Goal: Transaction & Acquisition: Purchase product/service

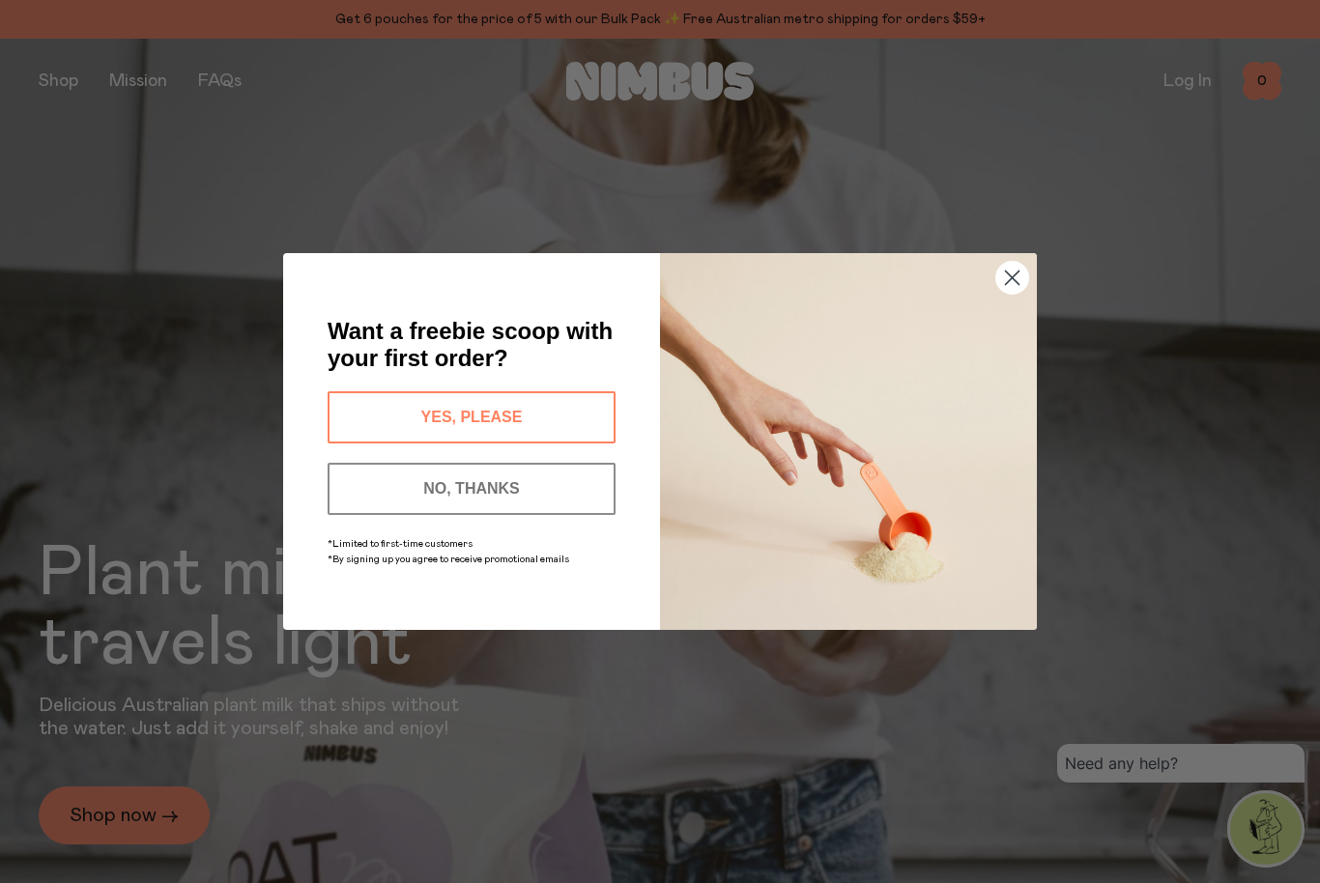
click at [585, 492] on button "NO, THANKS" at bounding box center [472, 489] width 288 height 52
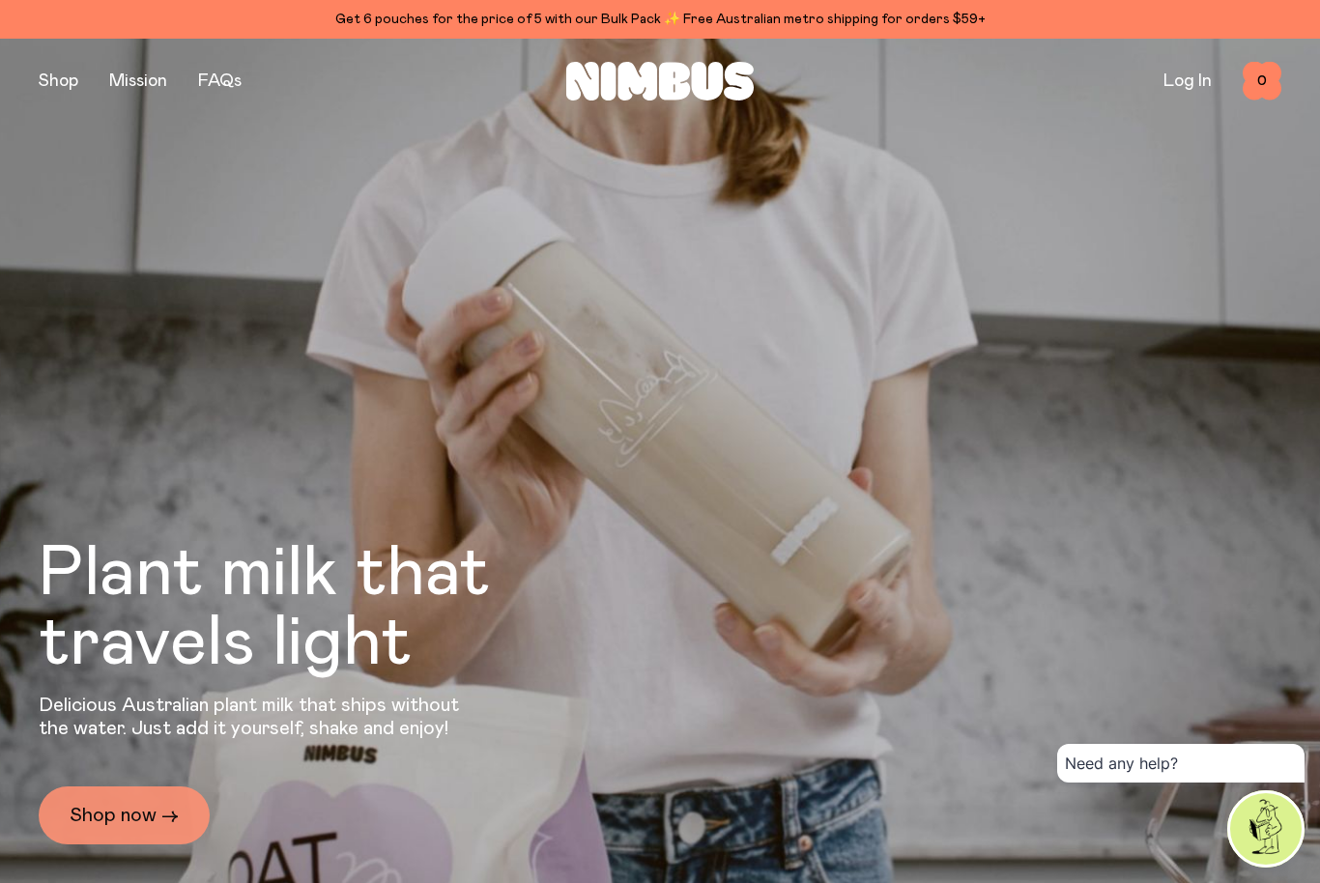
click at [167, 829] on link "Shop now →" at bounding box center [124, 816] width 171 height 58
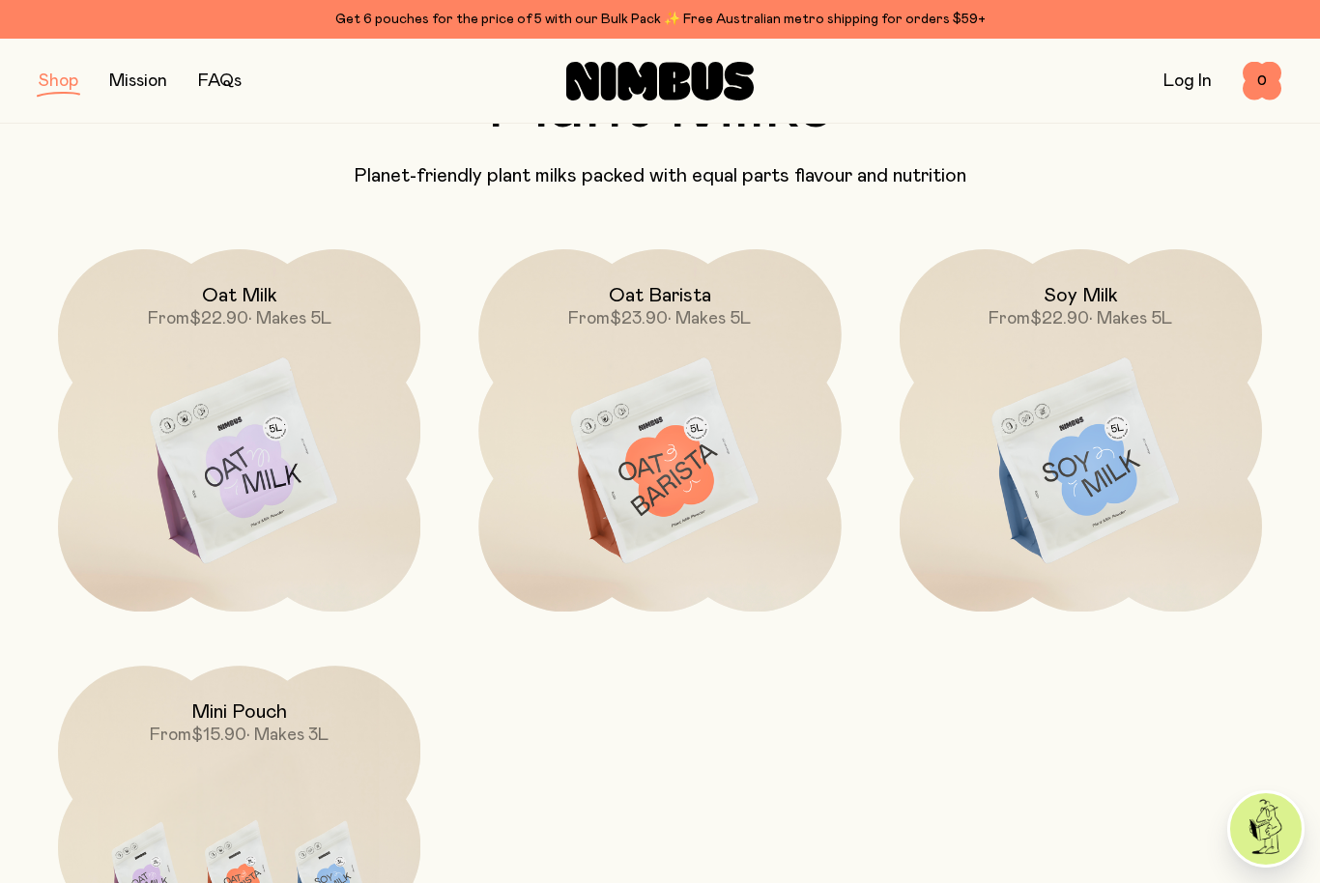
scroll to position [159, 0]
click at [361, 762] on img at bounding box center [239, 880] width 362 height 426
click at [359, 760] on img at bounding box center [239, 880] width 362 height 426
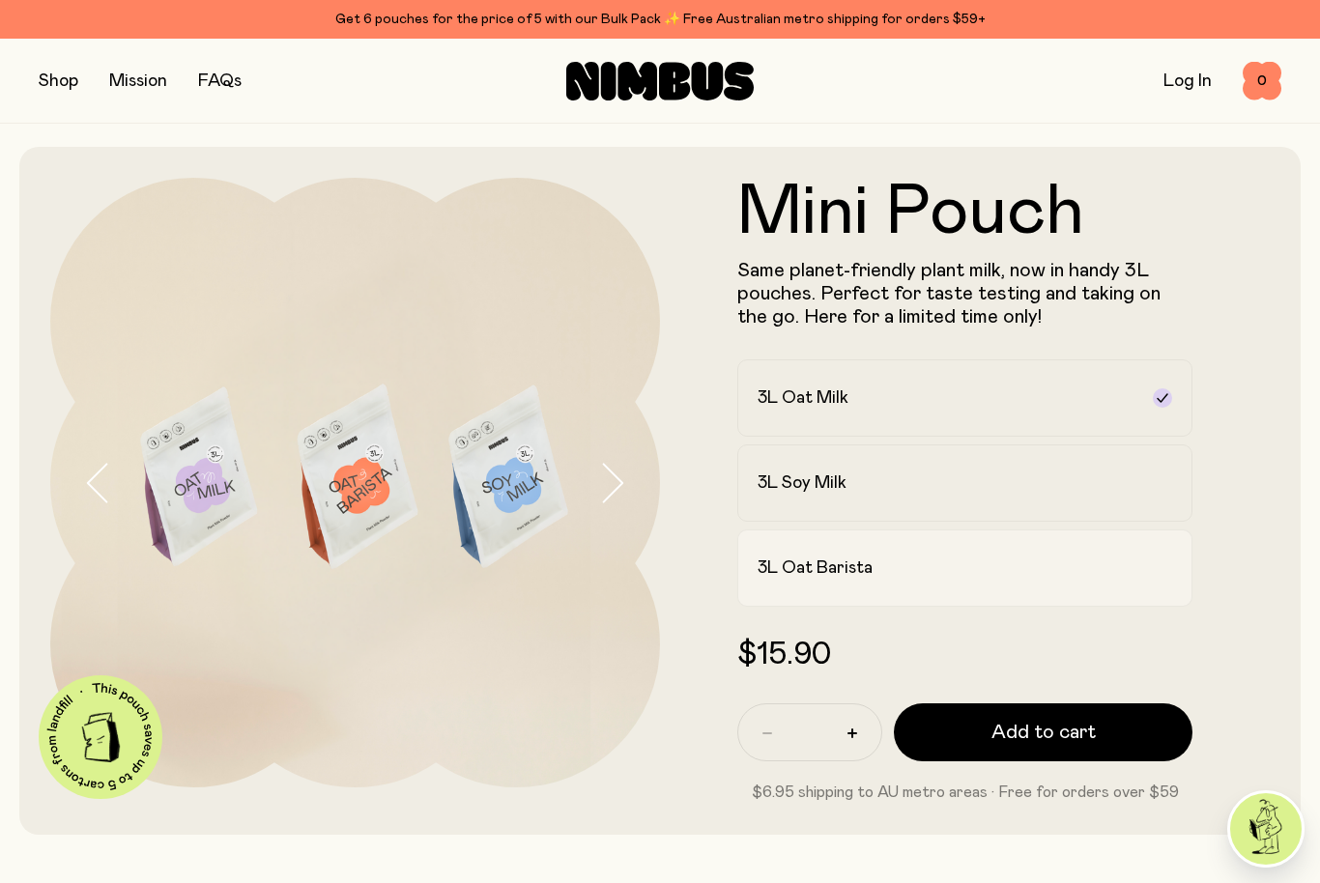
click at [1022, 570] on div "3L Oat Barista" at bounding box center [948, 568] width 380 height 23
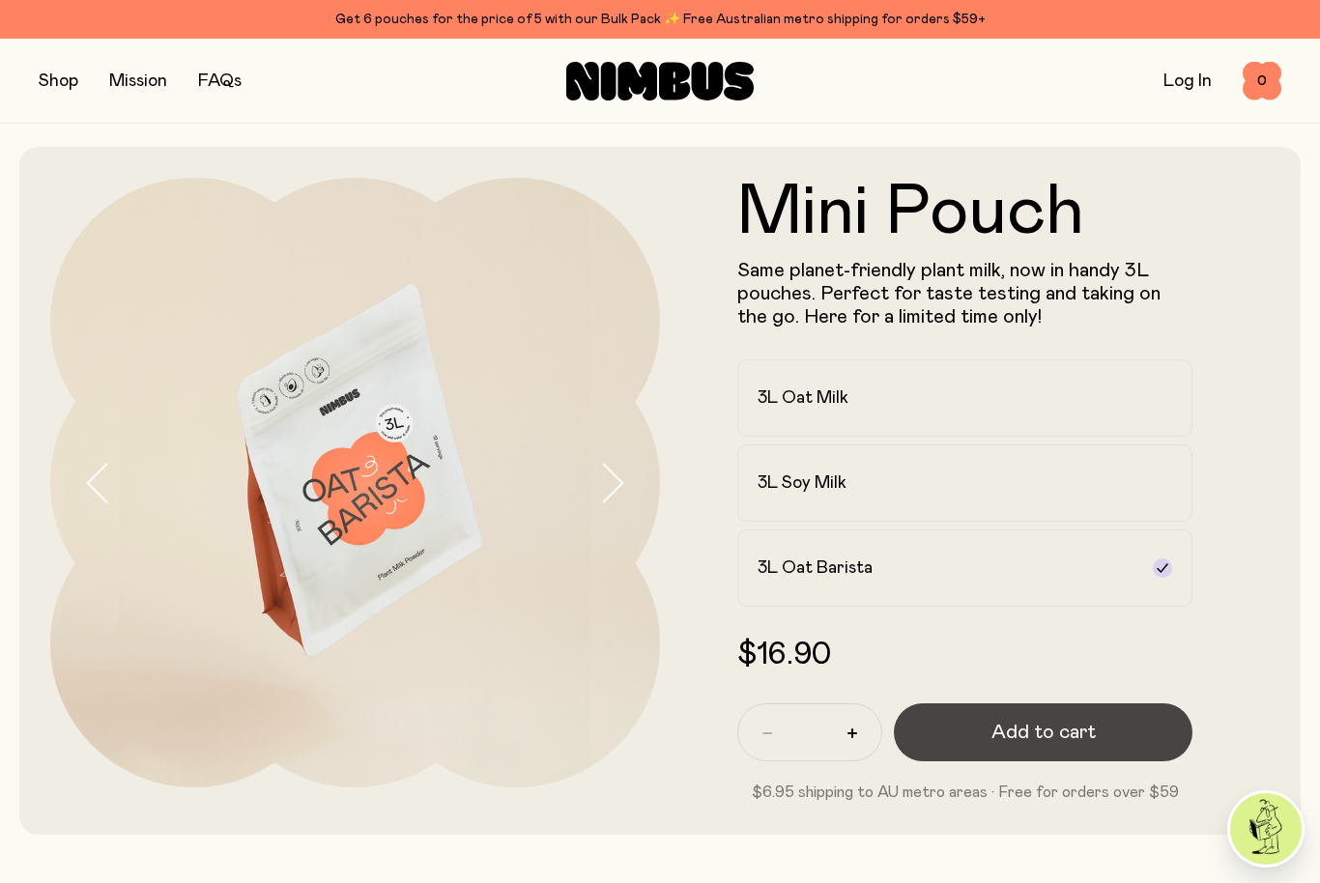
click at [1142, 745] on button "Add to cart" at bounding box center [1043, 732] width 299 height 58
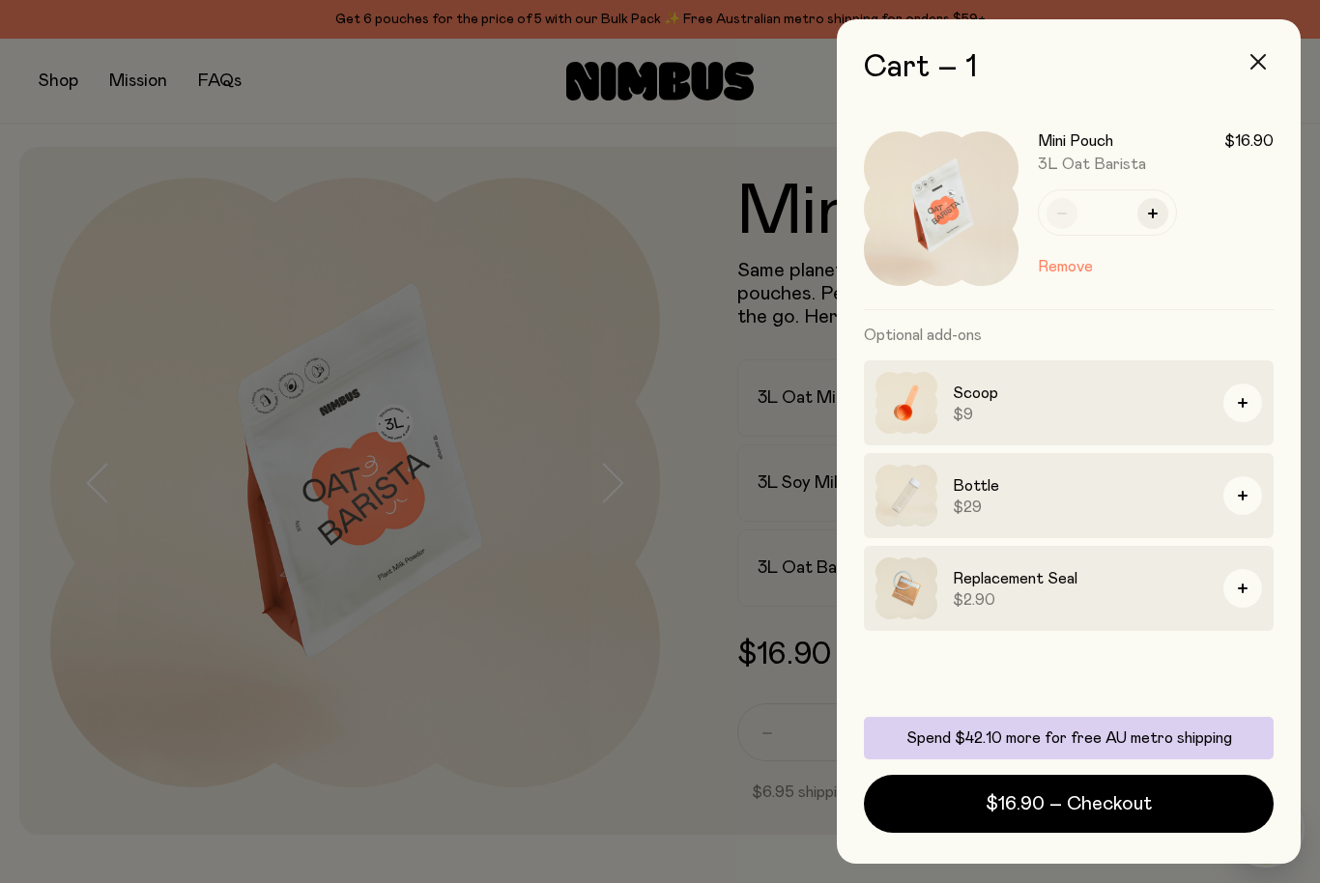
click at [1263, 73] on button "button" at bounding box center [1258, 62] width 46 height 46
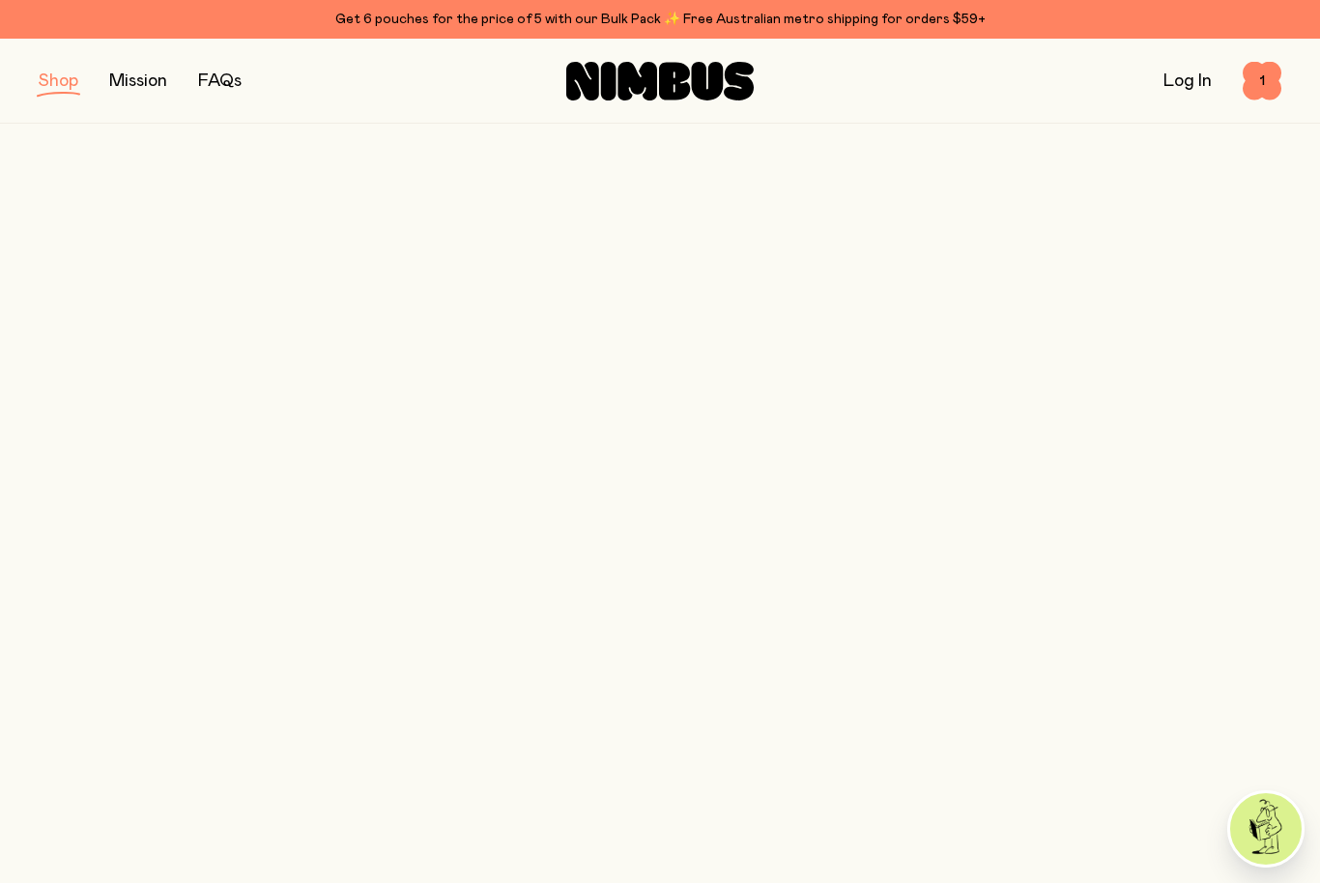
scroll to position [159, 0]
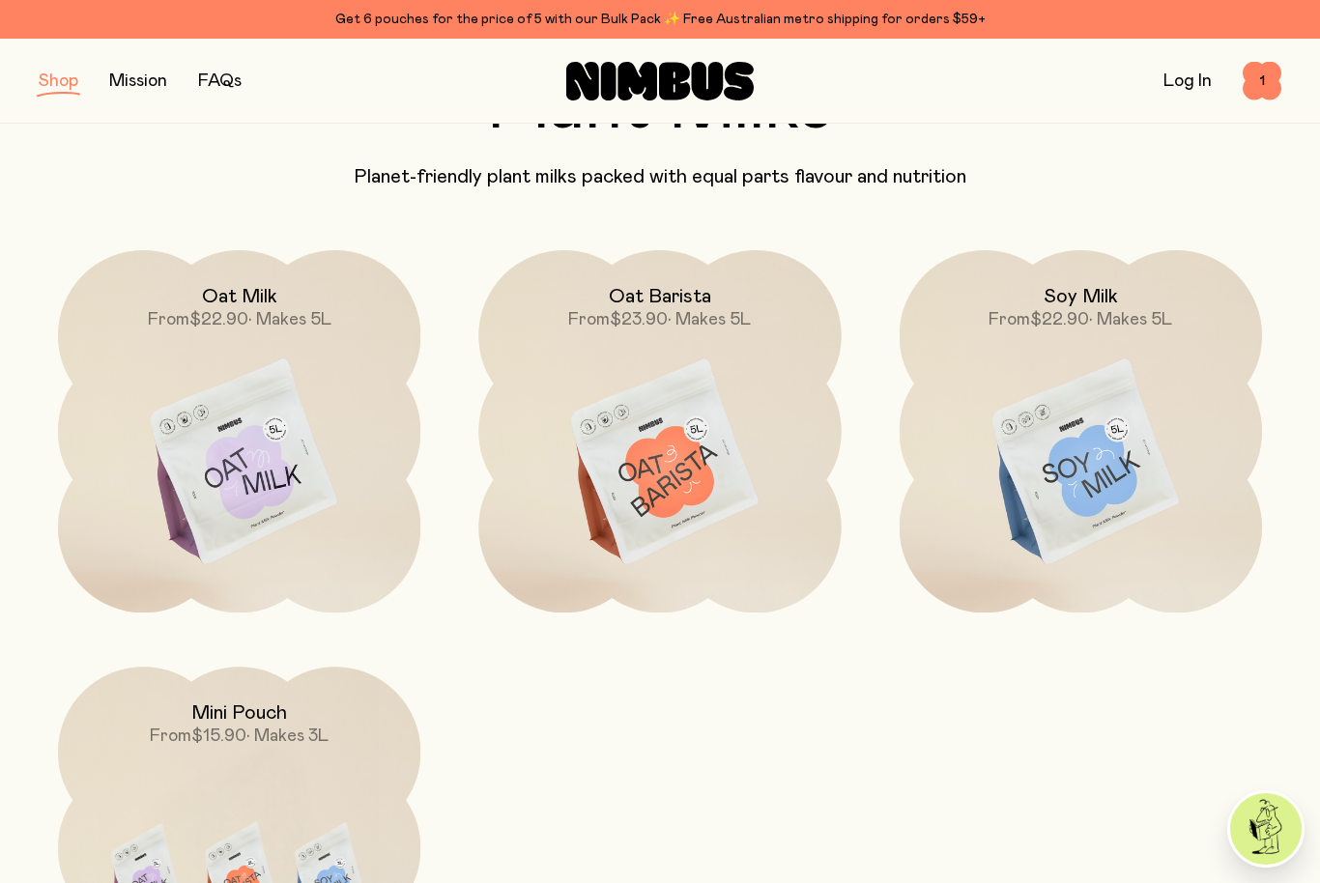
click at [270, 455] on img at bounding box center [239, 463] width 362 height 426
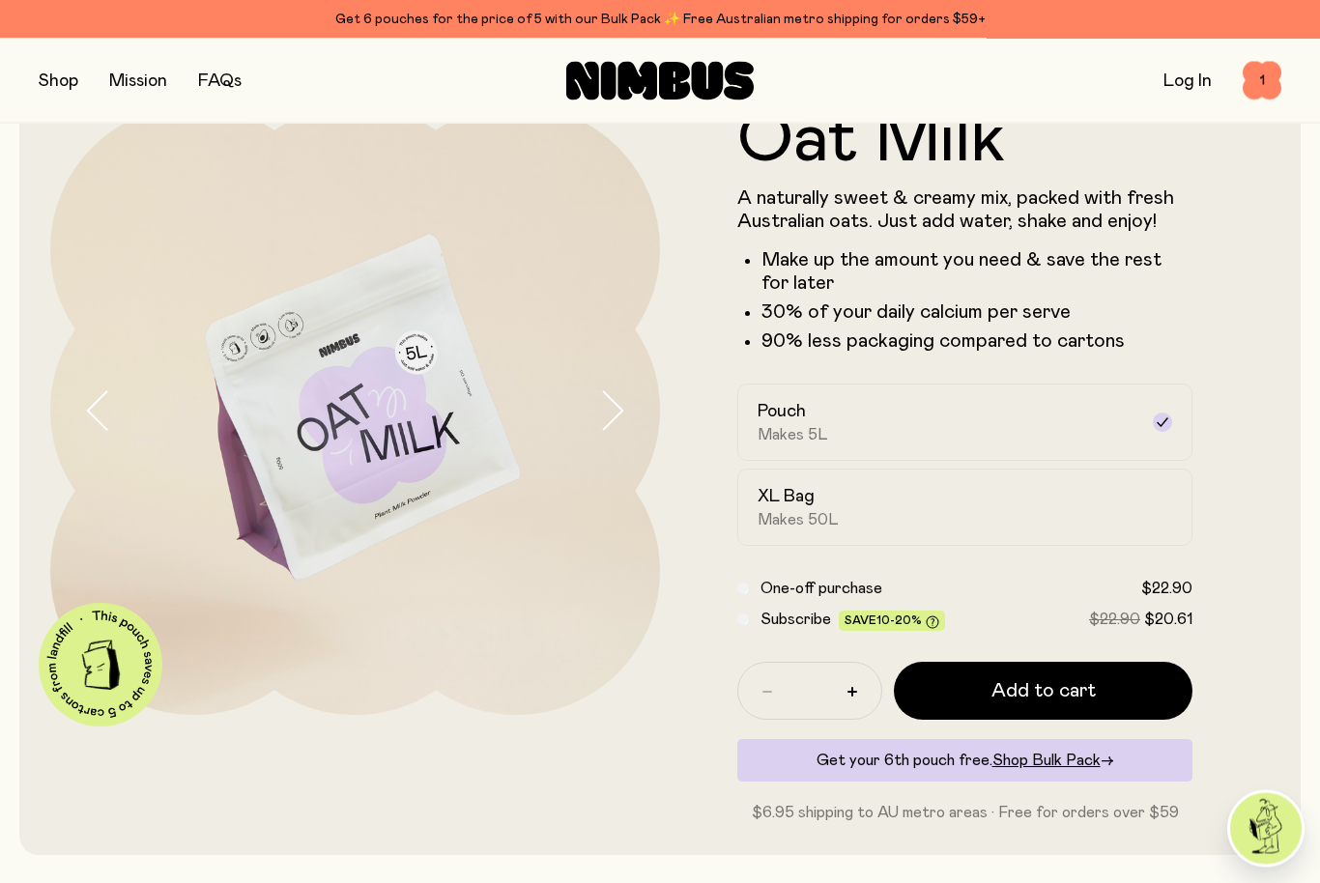
scroll to position [72, 0]
click at [844, 702] on button "button" at bounding box center [852, 691] width 31 height 31
click at [752, 616] on div "Subscribe Save 10-20% $22.90 $20.61" at bounding box center [964, 619] width 455 height 23
click at [752, 613] on div "Subscribe Save 10-20% $22.90 $20.61" at bounding box center [964, 619] width 455 height 23
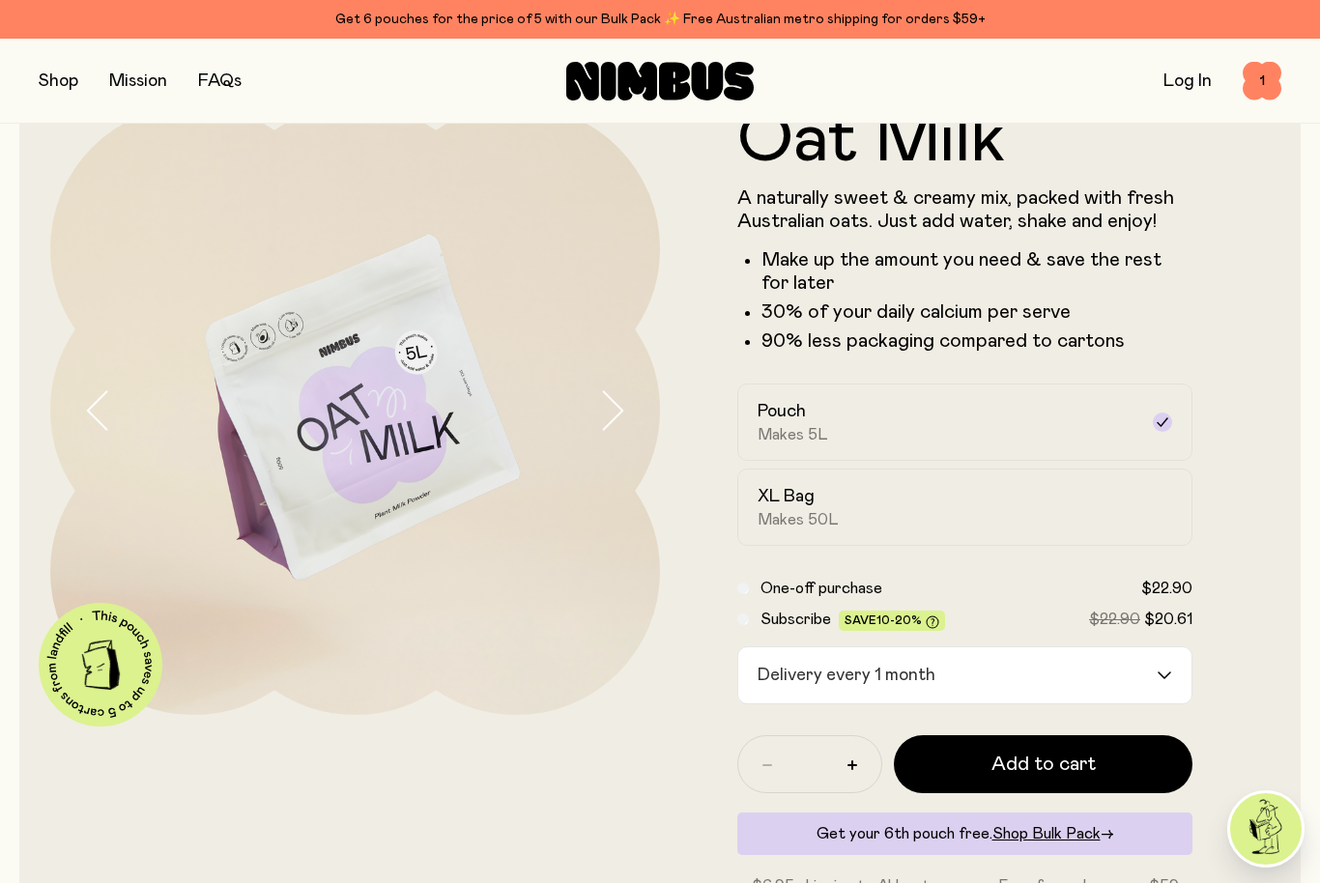
click at [1113, 671] on input "Search for option" at bounding box center [1048, 675] width 213 height 56
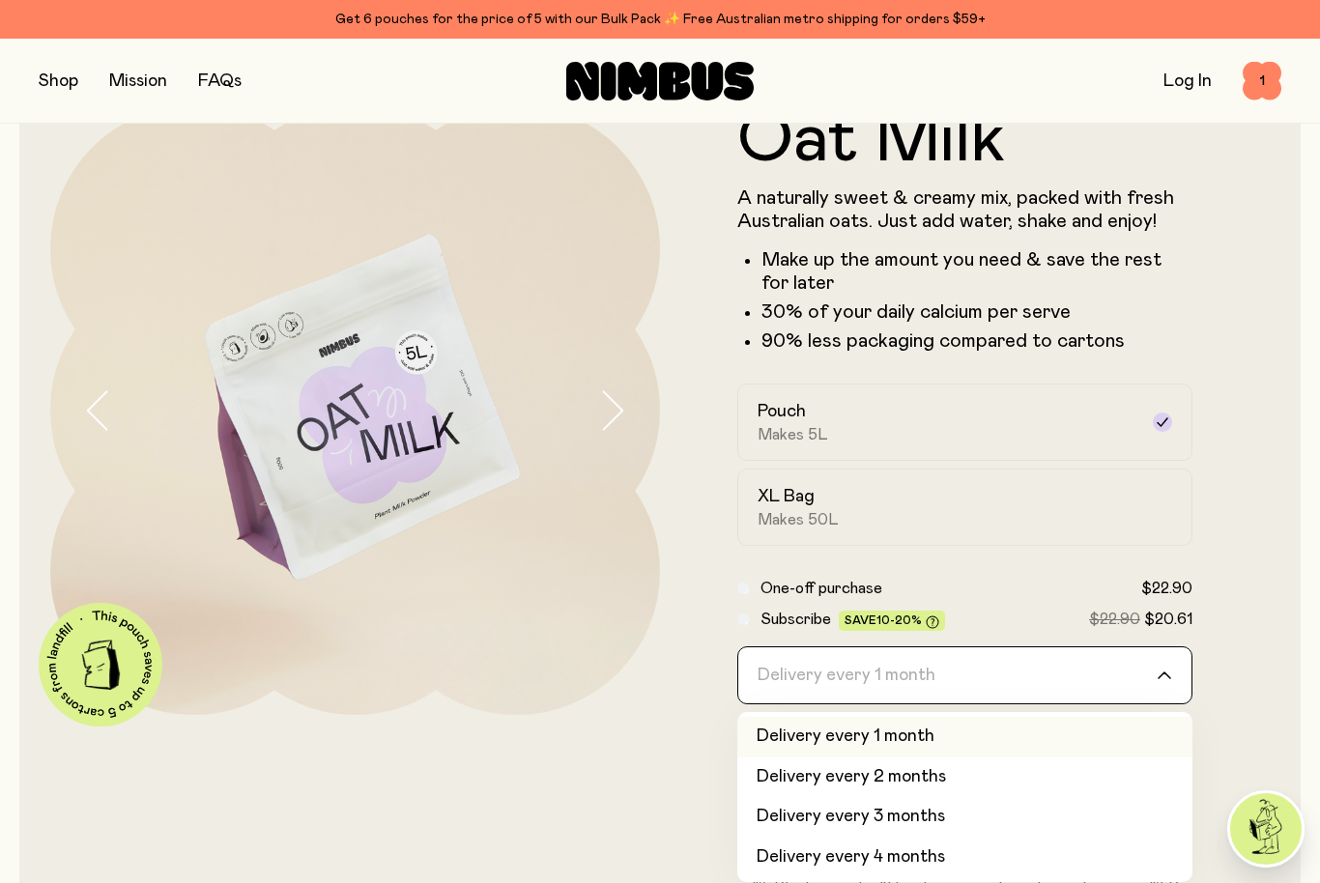
click at [763, 583] on span "One-off purchase" at bounding box center [821, 588] width 122 height 15
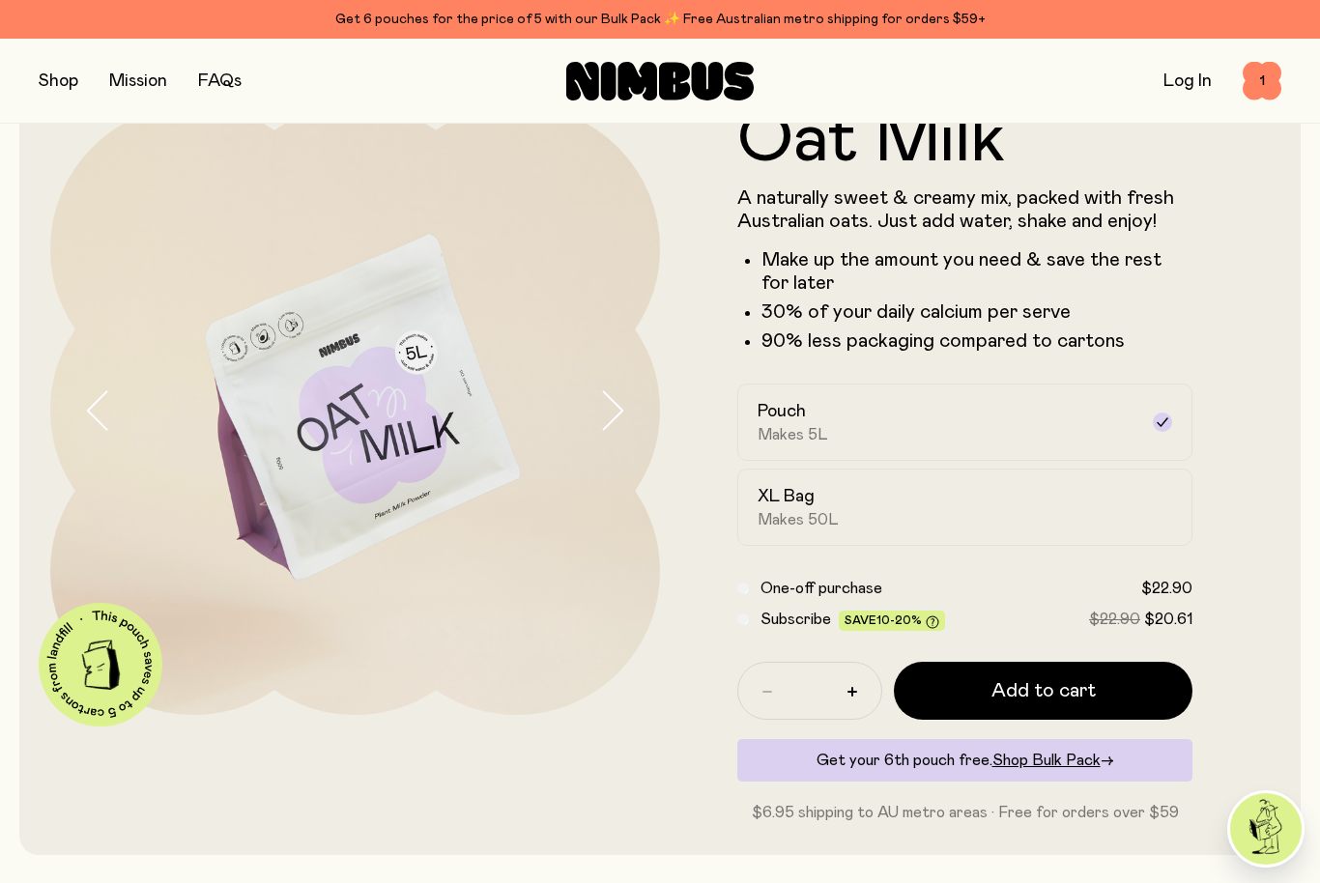
click at [875, 684] on div "*" at bounding box center [809, 691] width 145 height 58
click at [863, 687] on button "button" at bounding box center [852, 691] width 31 height 31
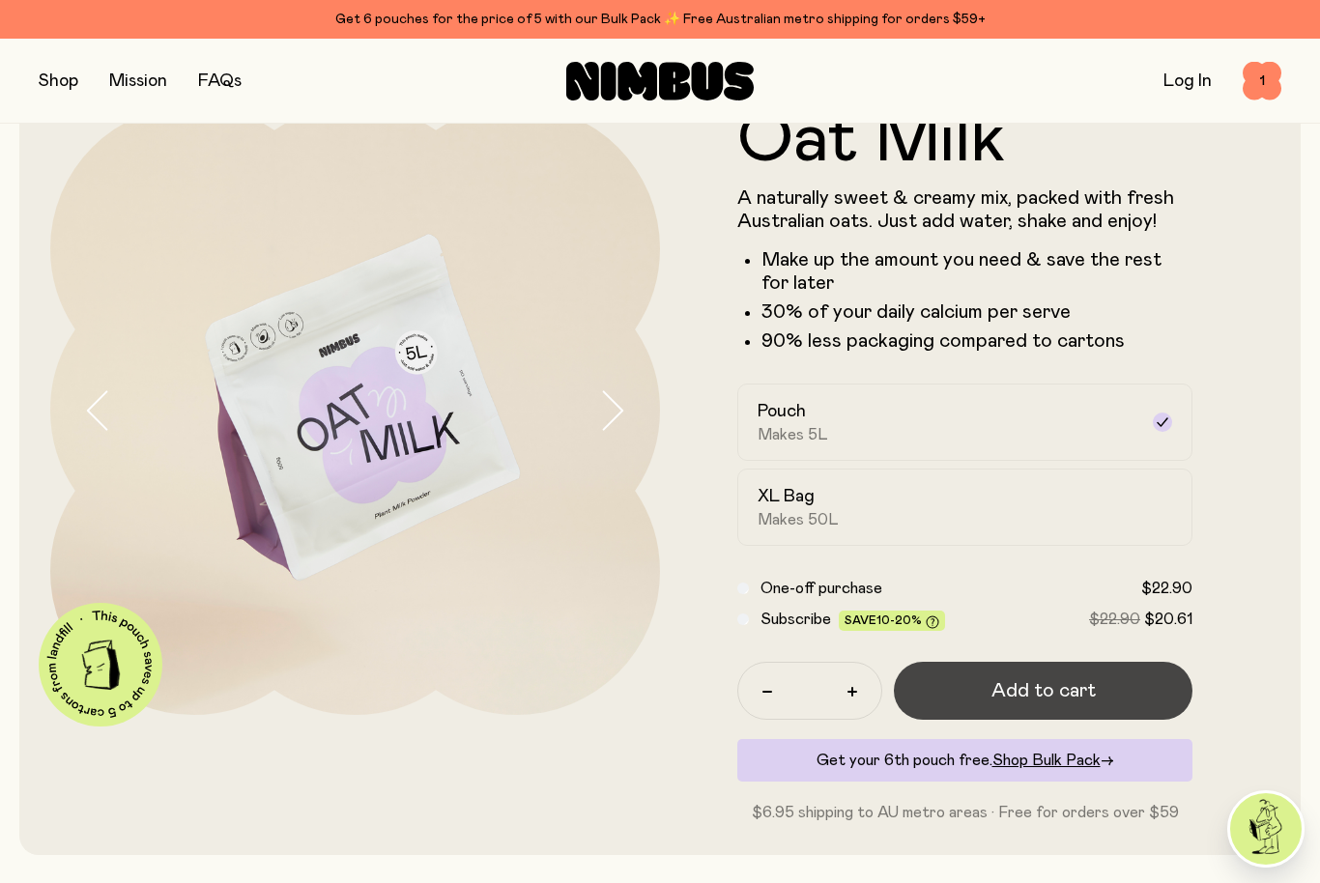
click at [1020, 676] on button "Add to cart" at bounding box center [1043, 691] width 299 height 58
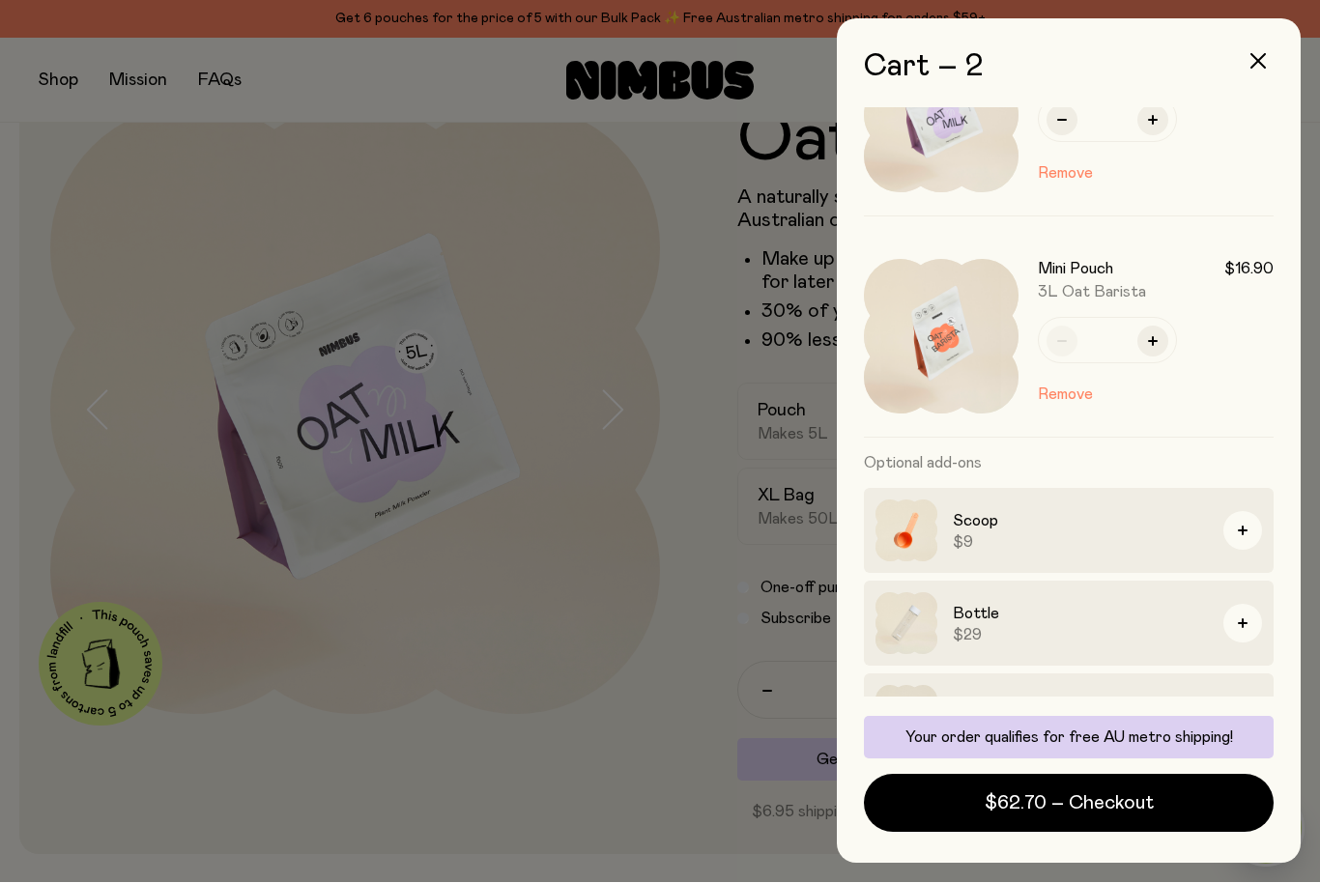
scroll to position [91, 0]
click at [1270, 66] on button "button" at bounding box center [1258, 62] width 46 height 46
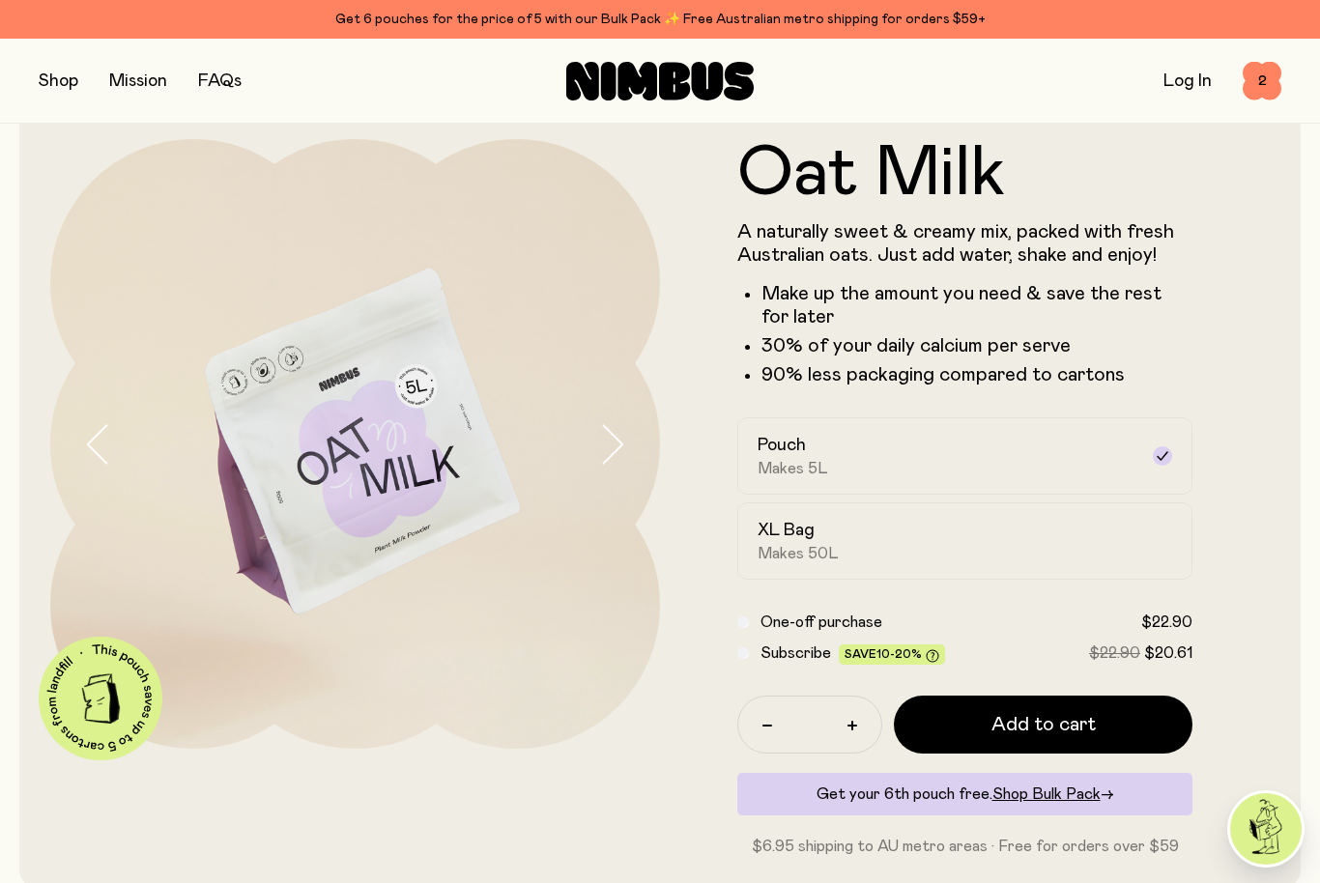
scroll to position [0, 0]
